Goal: Information Seeking & Learning: Learn about a topic

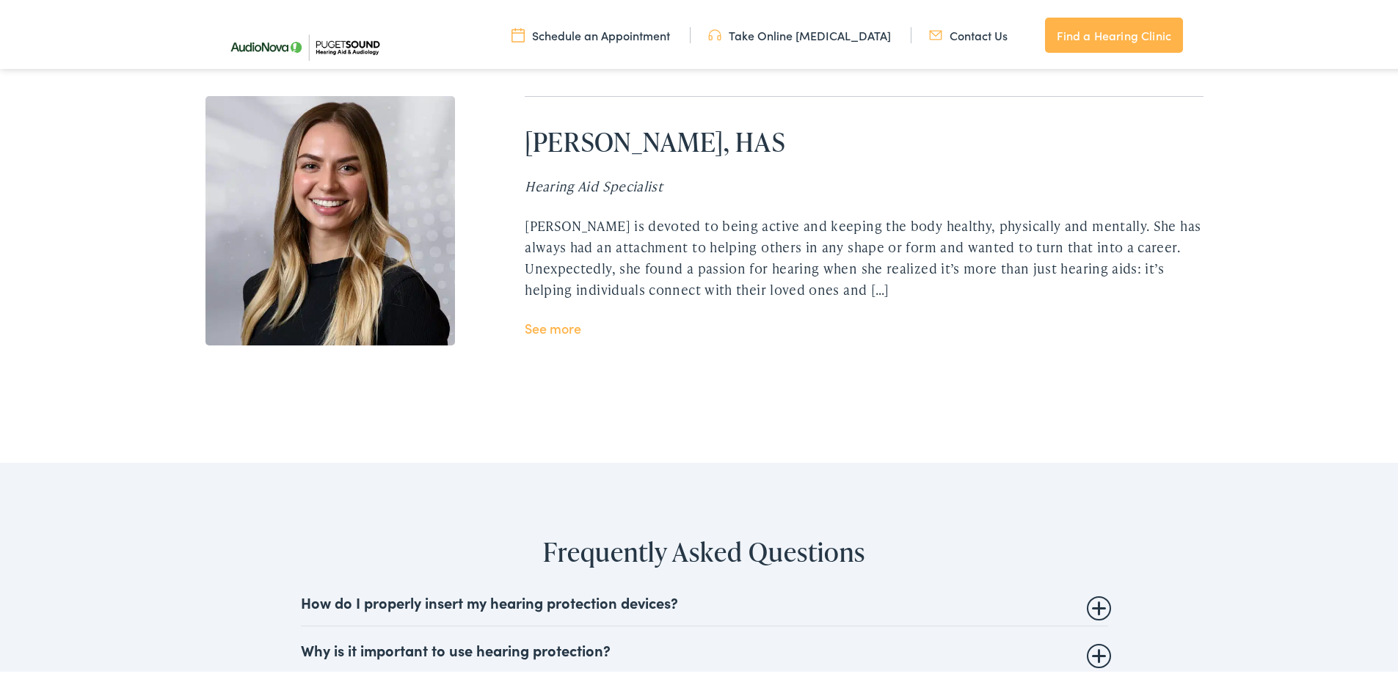
scroll to position [3669, 0]
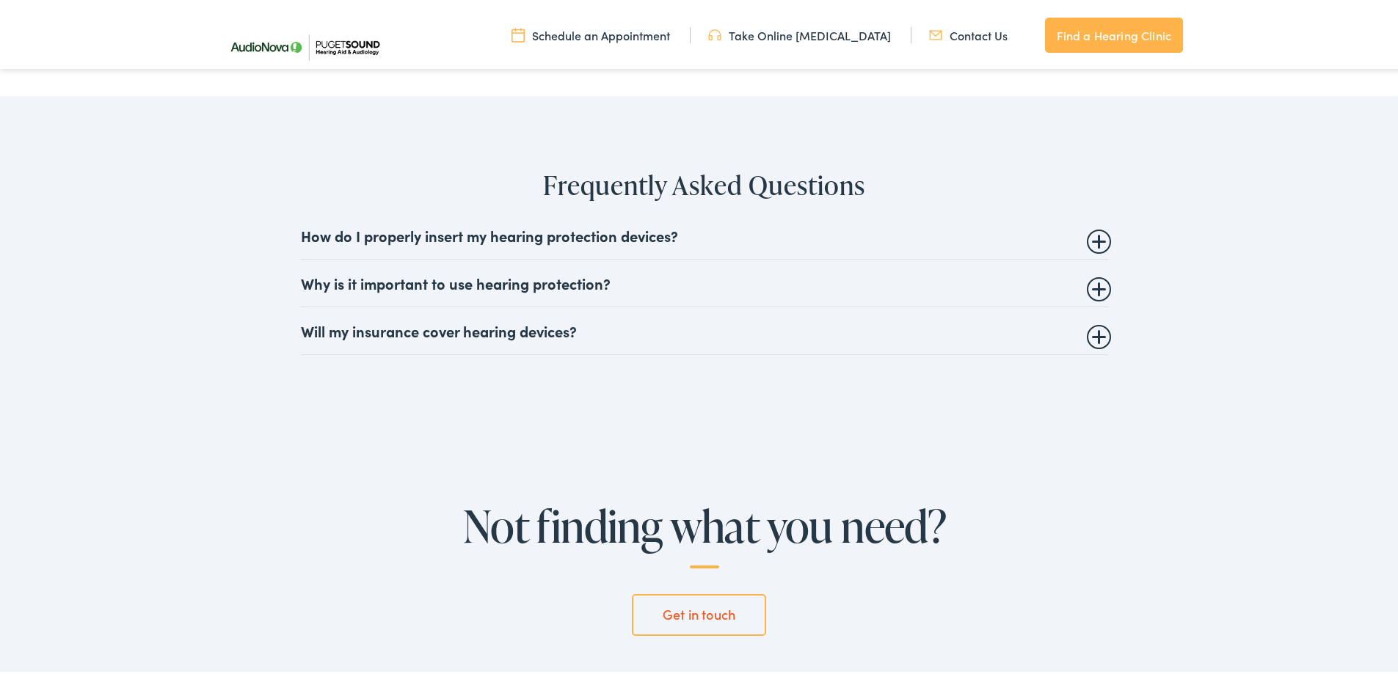
click at [553, 331] on summary "Will my insurance cover hearing devices?" at bounding box center [704, 328] width 807 height 18
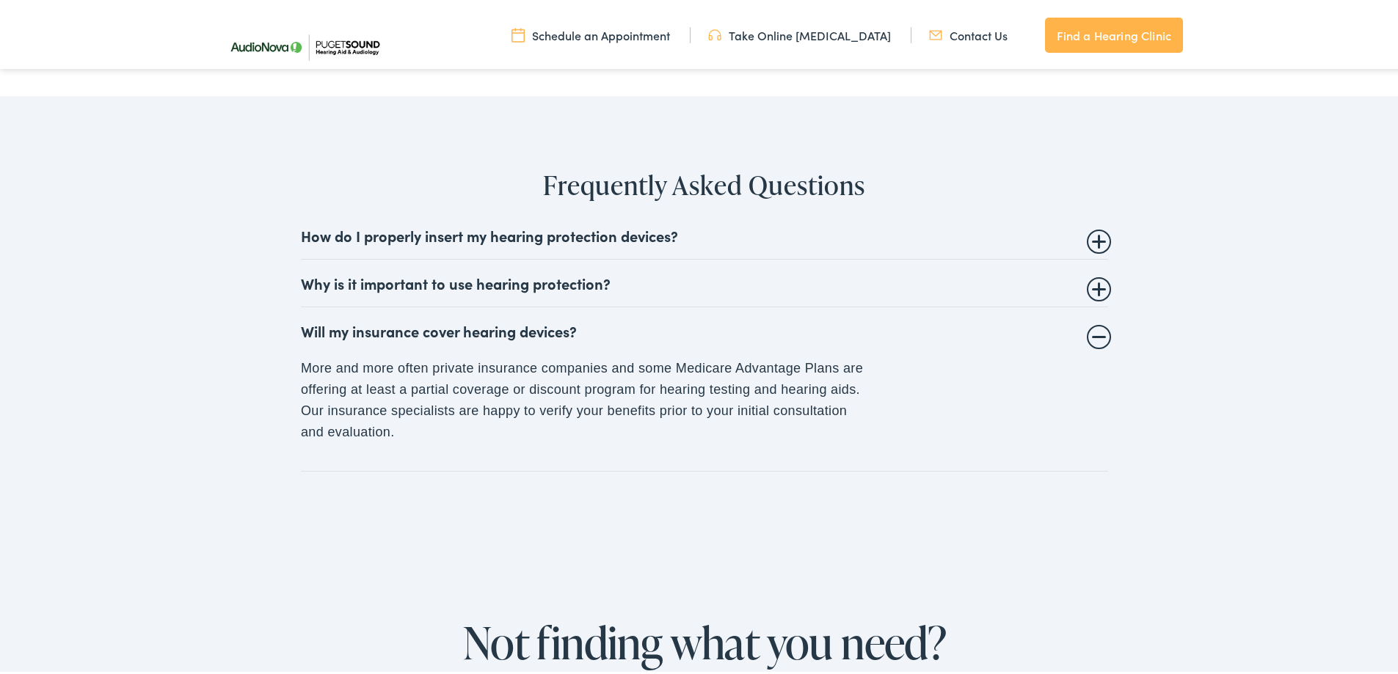
click at [1096, 334] on summary "Will my insurance cover hearing devices?" at bounding box center [704, 328] width 807 height 18
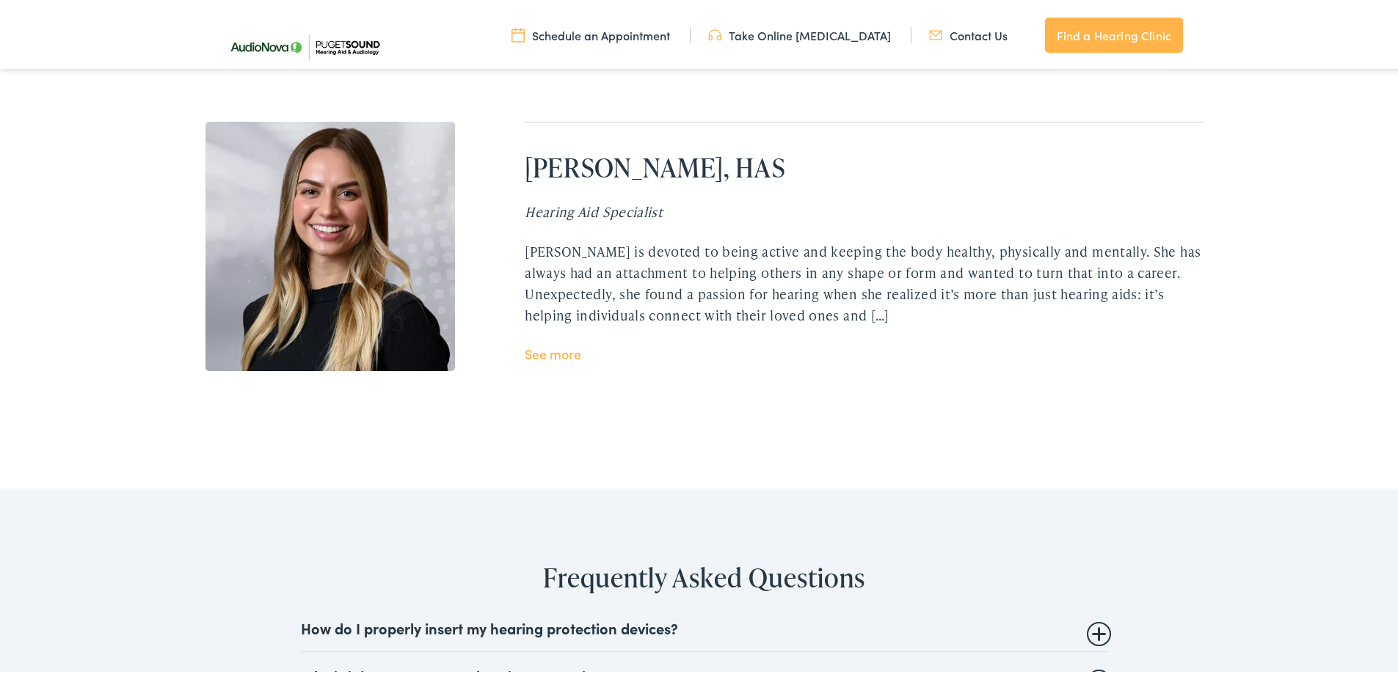
scroll to position [2935, 0]
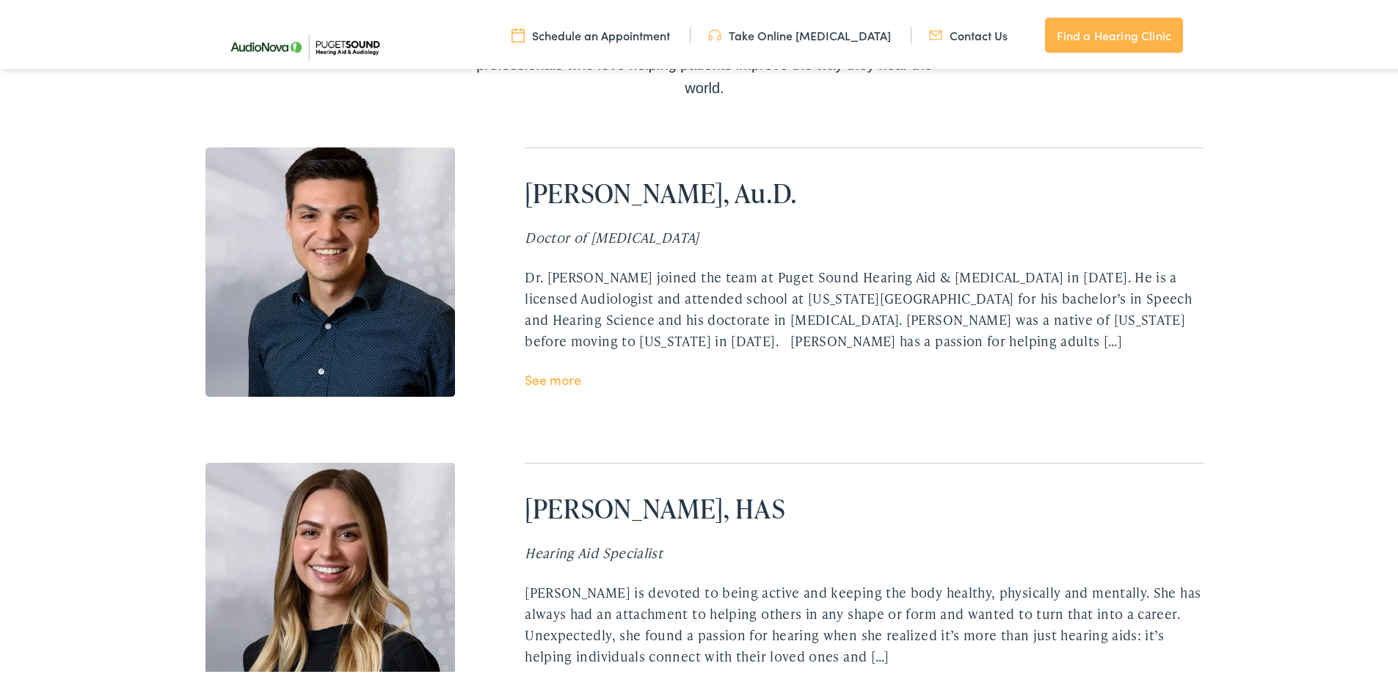
click at [545, 371] on link "See more" at bounding box center [553, 377] width 57 height 18
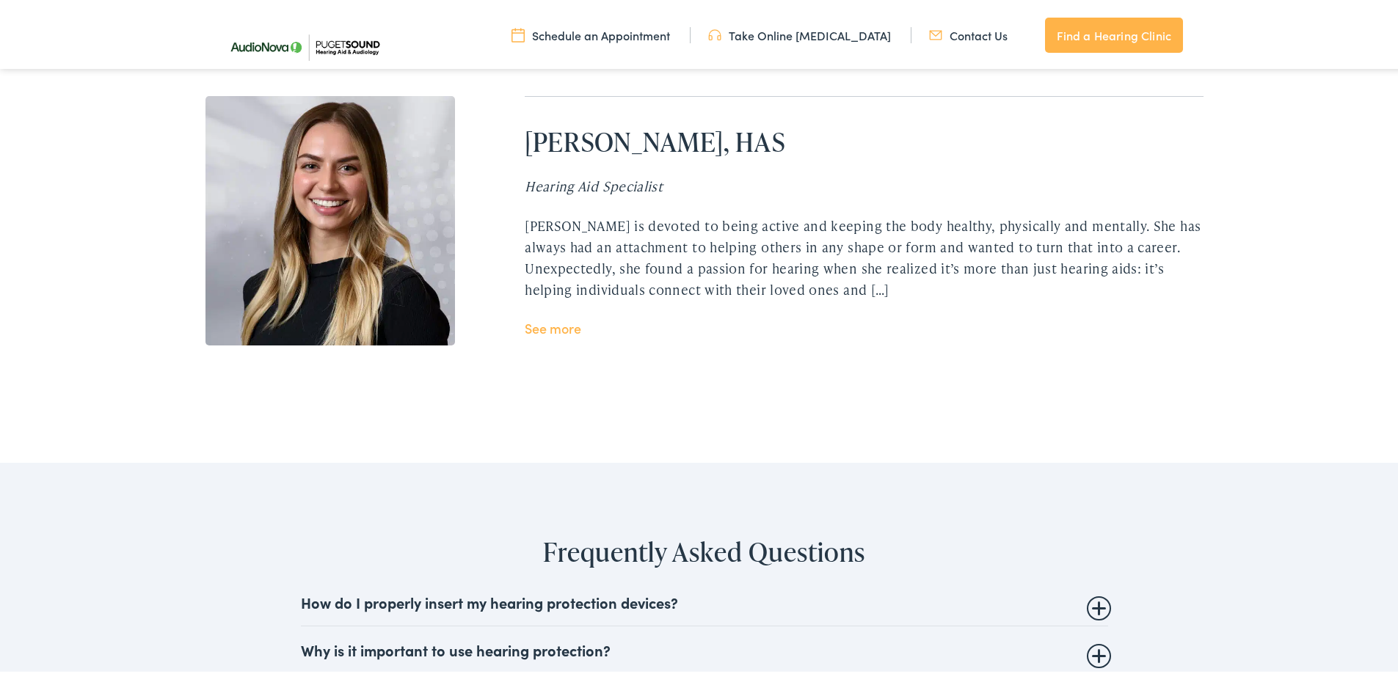
click at [547, 326] on link "See more" at bounding box center [553, 325] width 57 height 18
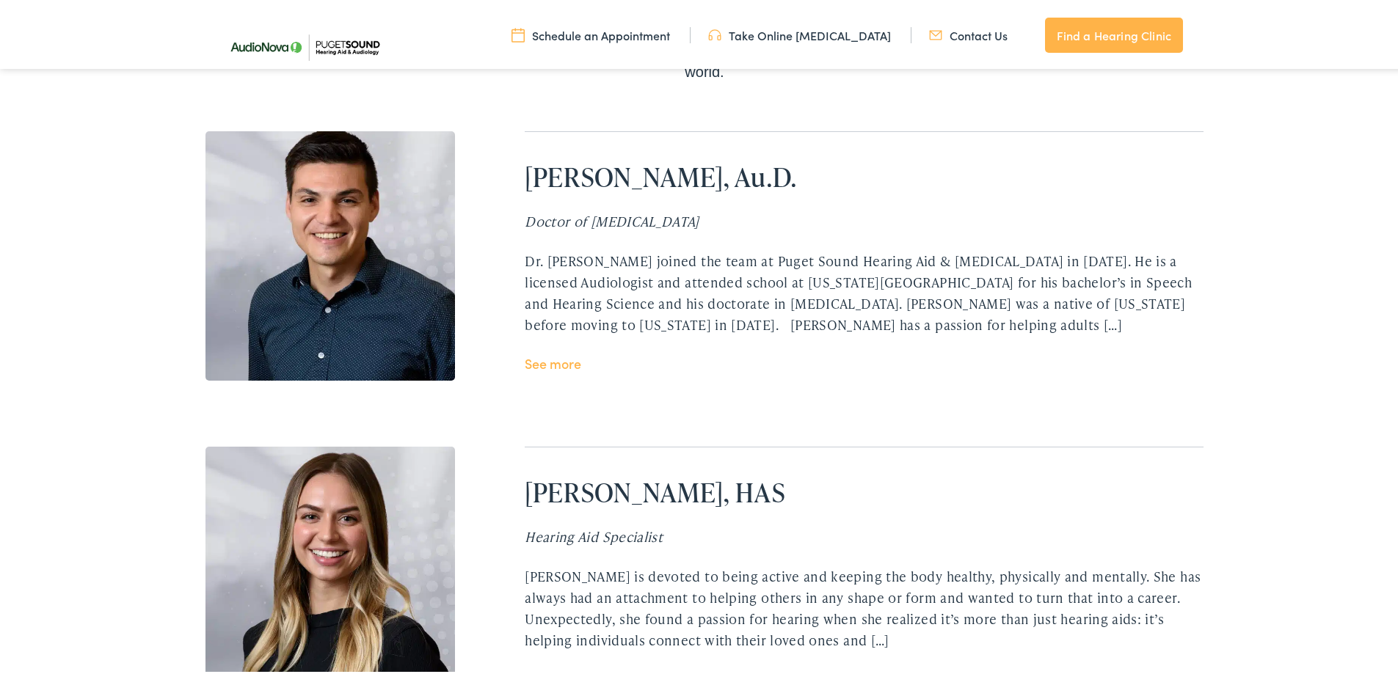
scroll to position [2935, 0]
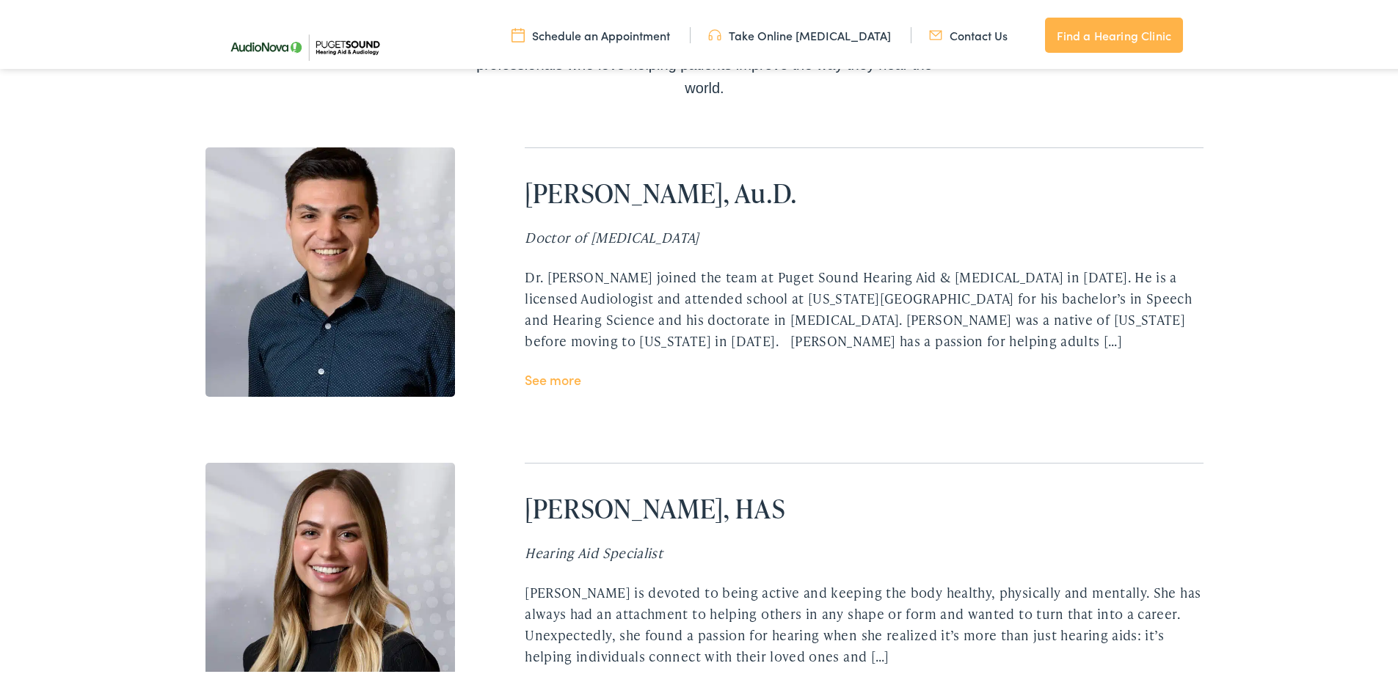
click at [540, 378] on link "See more" at bounding box center [553, 377] width 57 height 18
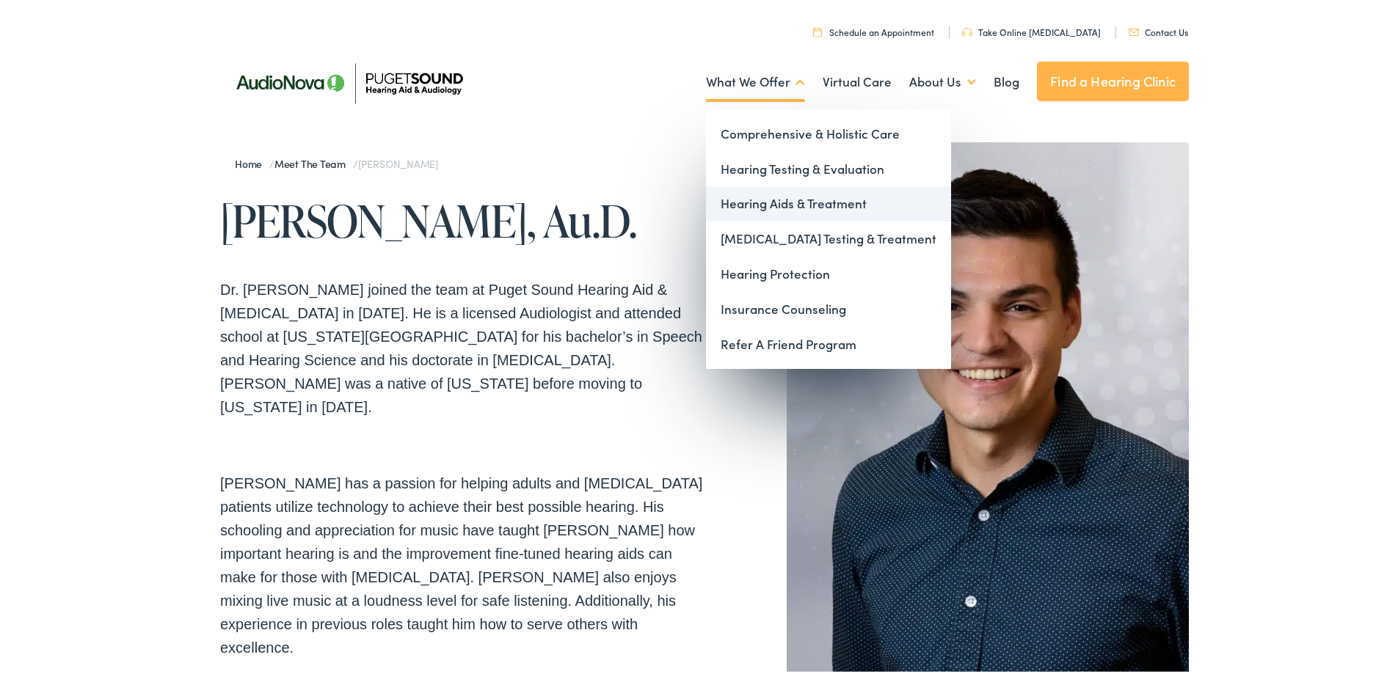
click at [730, 201] on link "Hearing Aids & Treatment" at bounding box center [828, 200] width 245 height 35
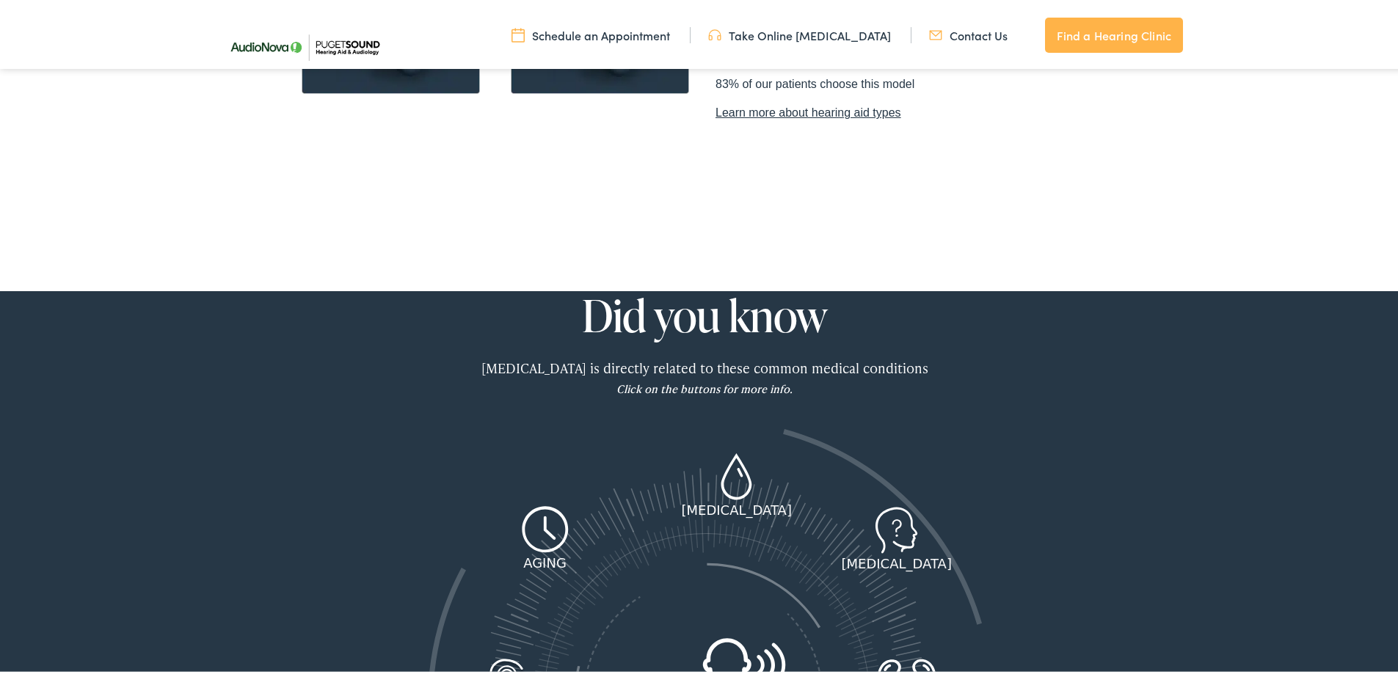
scroll to position [1468, 0]
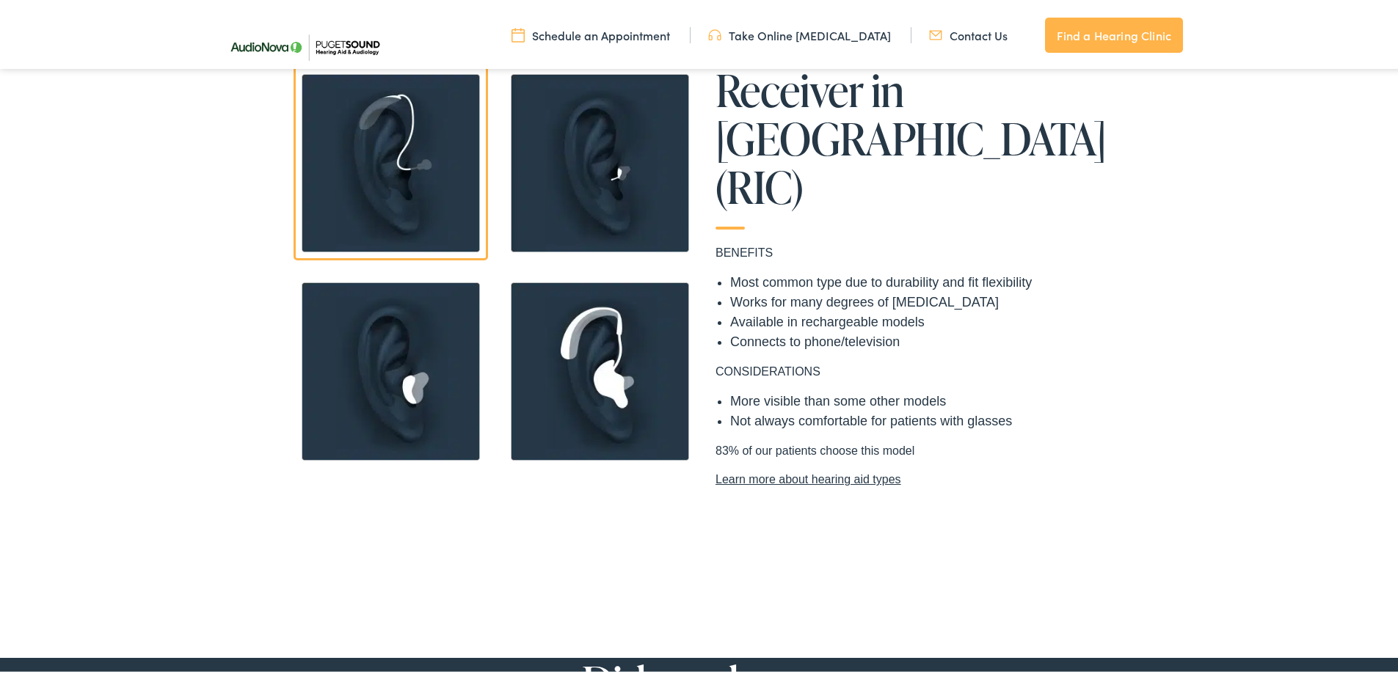
click at [757, 468] on link "Learn more about hearing aid types" at bounding box center [913, 477] width 396 height 18
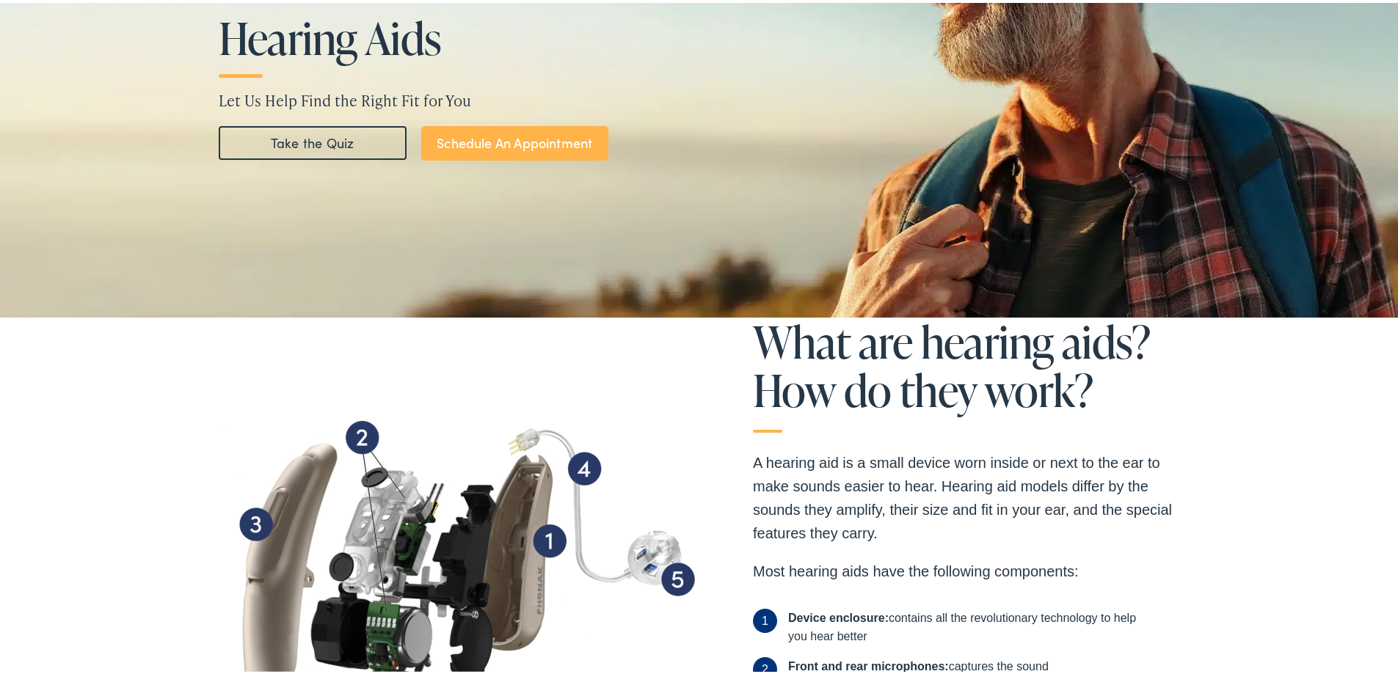
scroll to position [0, 0]
